Goal: Information Seeking & Learning: Learn about a topic

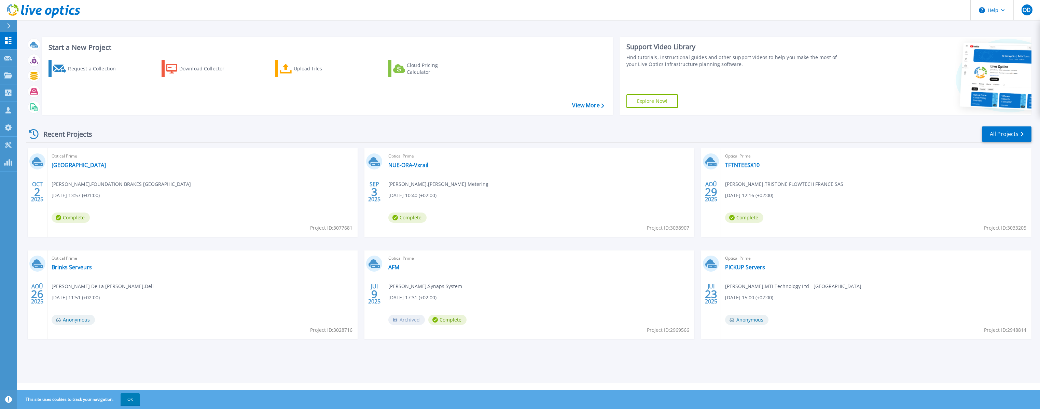
click at [348, 229] on span "Project ID: 3077681" at bounding box center [331, 228] width 42 height 8
copy span "3077681"
click at [186, 366] on div "Start a New Project Request a Collection Download Collector Upload Files Cloud …" at bounding box center [528, 191] width 1023 height 383
click at [66, 162] on link "[GEOGRAPHIC_DATA]" at bounding box center [79, 165] width 54 height 7
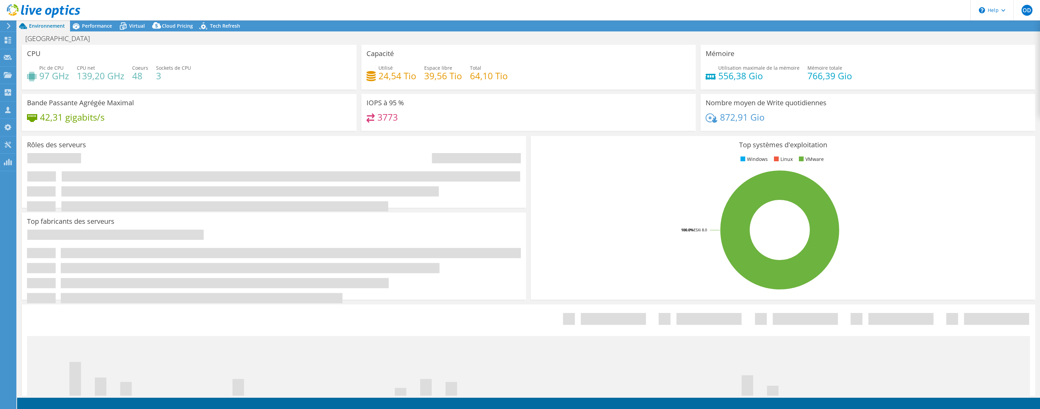
select select "USD"
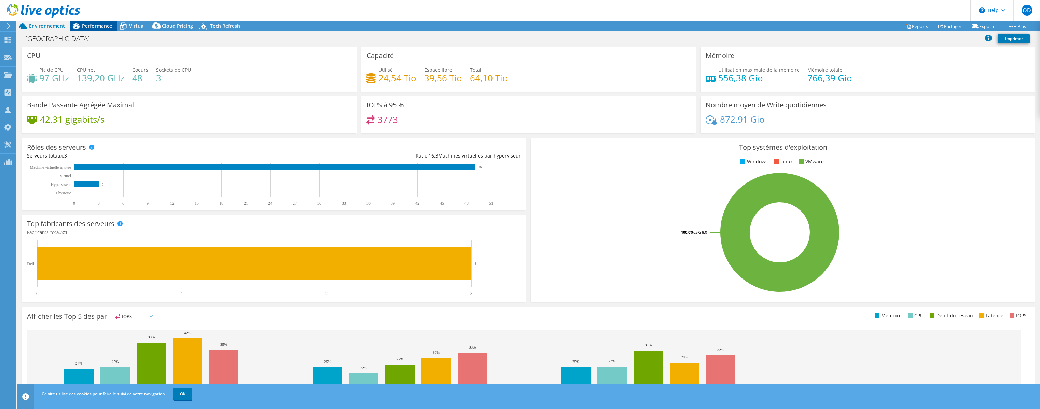
click at [99, 23] on span "Performance" at bounding box center [97, 26] width 30 height 6
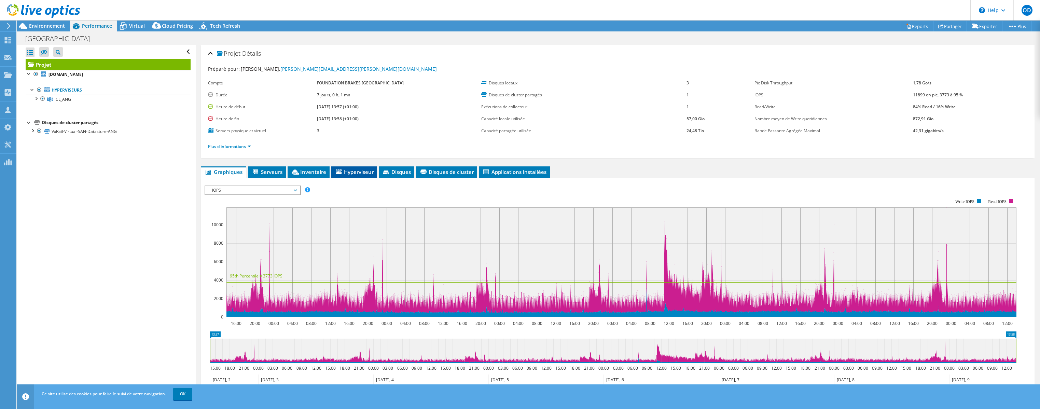
click at [362, 172] on span "Hyperviseur" at bounding box center [354, 171] width 39 height 7
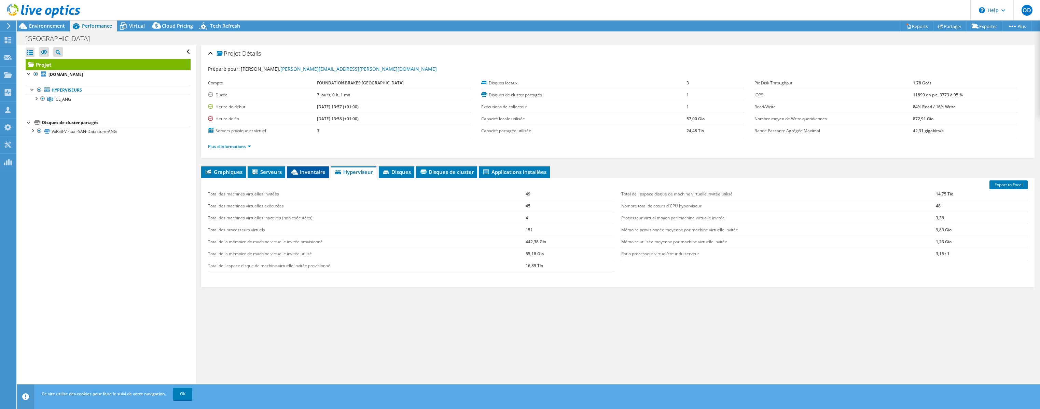
click at [316, 171] on span "Inventaire" at bounding box center [307, 171] width 35 height 7
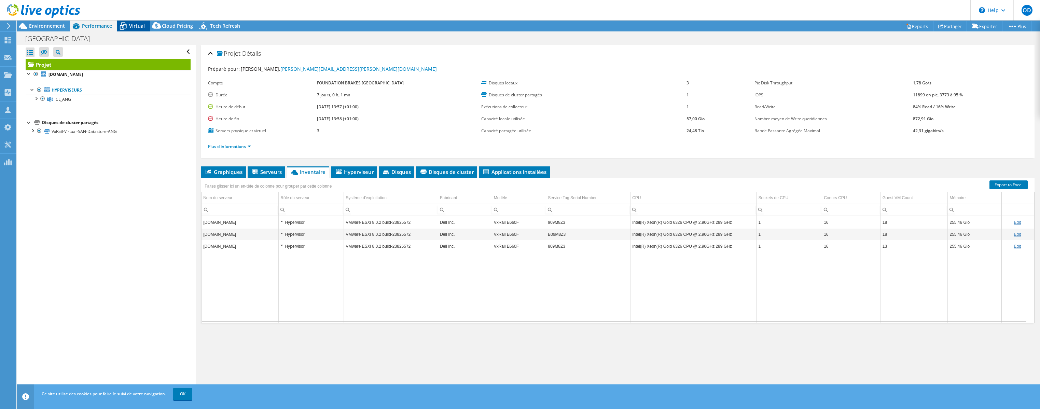
click at [131, 28] on span "Virtual" at bounding box center [137, 26] width 16 height 6
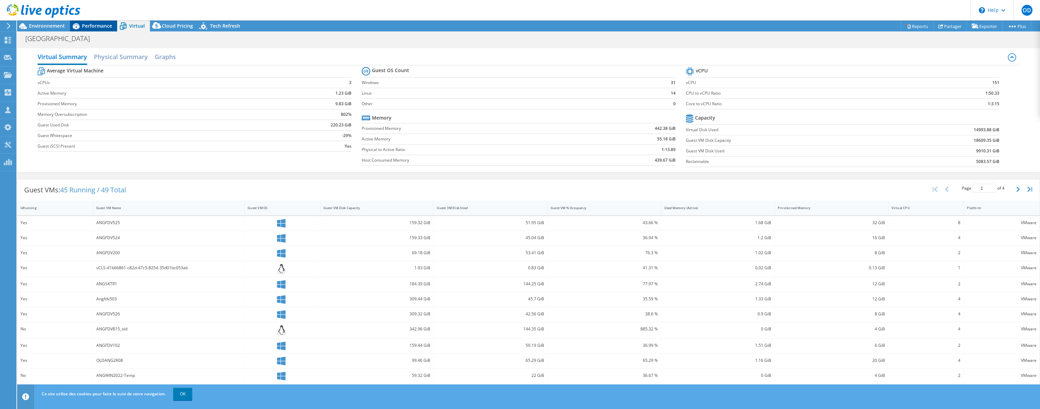
click at [83, 21] on div "Performance" at bounding box center [93, 26] width 47 height 11
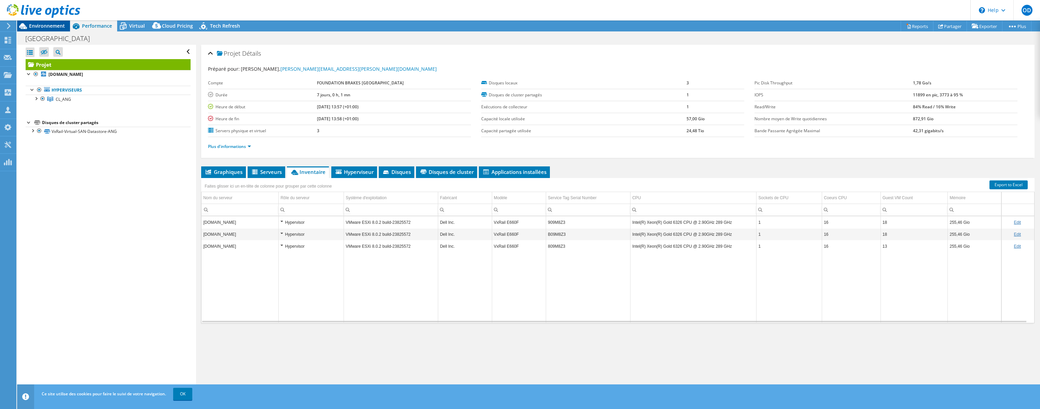
click at [51, 28] on span "Environnement" at bounding box center [47, 26] width 36 height 6
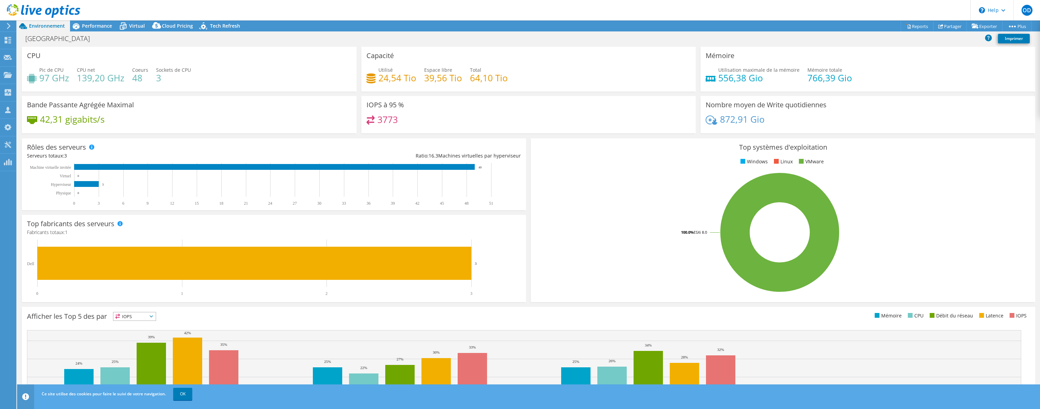
click at [145, 135] on div "Bande Passante Agrégée Maximal 42,31 gigabits/s" at bounding box center [189, 117] width 340 height 42
click at [133, 23] on span "Virtual" at bounding box center [137, 26] width 16 height 6
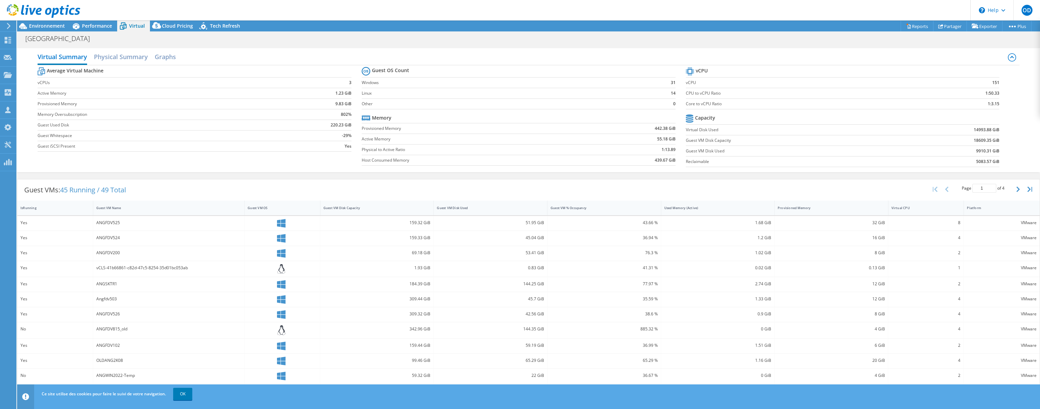
click at [219, 39] on div "ANGERS Imprimer" at bounding box center [528, 38] width 1023 height 13
click at [80, 24] on icon at bounding box center [76, 26] width 12 height 12
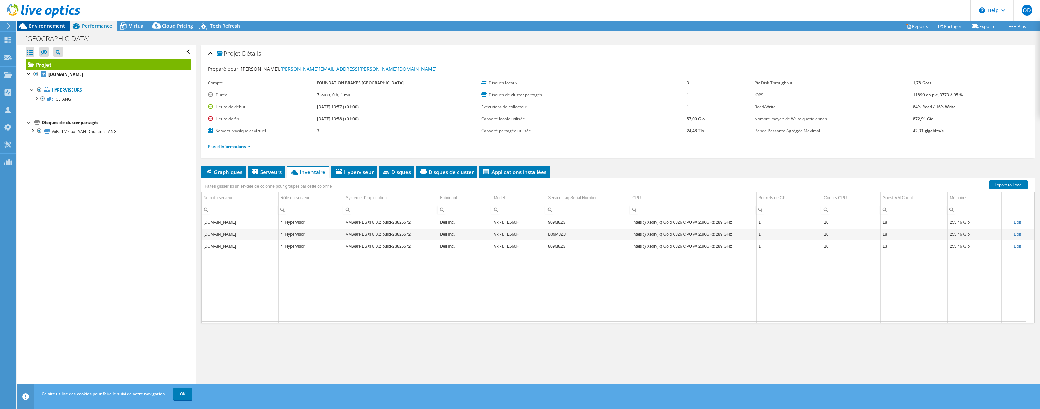
click at [33, 29] on div "Environnement" at bounding box center [43, 26] width 53 height 11
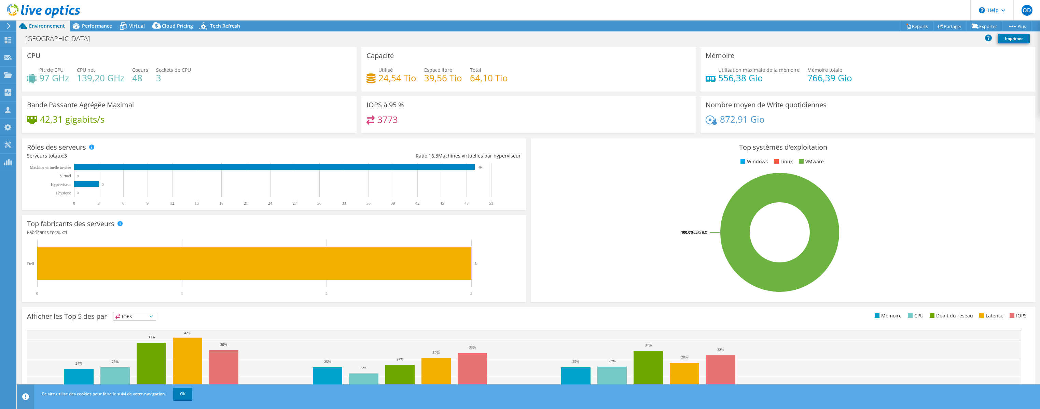
click at [41, 213] on div "Top fabricants des serveurs Les fabricants sont affichés pour les serveurs phys…" at bounding box center [273, 259] width 509 height 92
click at [930, 69] on div "Utilisation maximale de la mémoire 556,38 Gio Mémoire totale 766,39 Gio" at bounding box center [868, 77] width 325 height 22
click at [273, 36] on div "ANGERS Imprimer" at bounding box center [528, 38] width 1023 height 13
